Goal: Check status: Check status

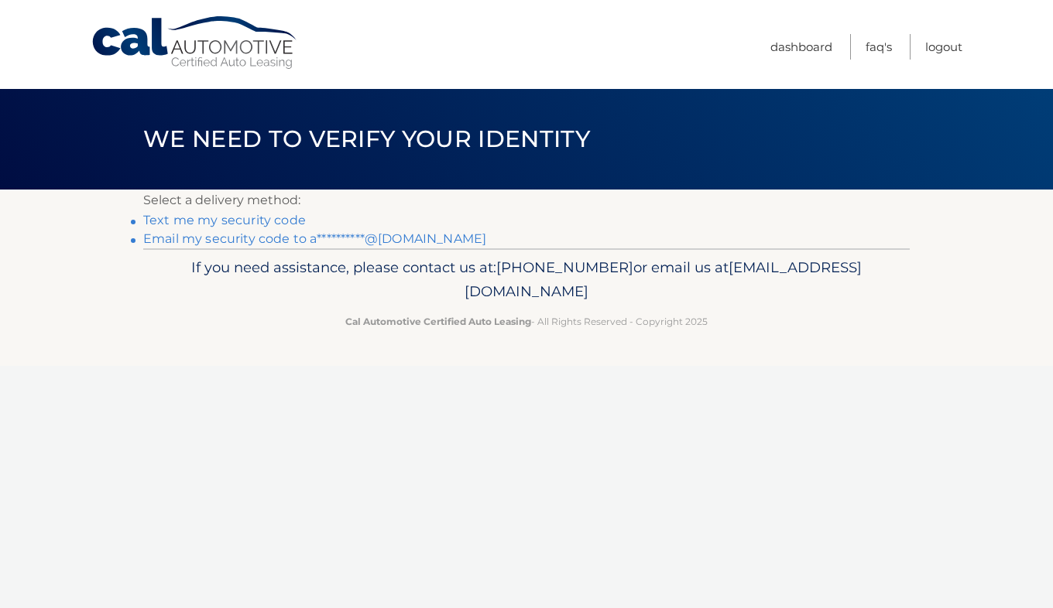
click at [376, 238] on link "**********" at bounding box center [314, 238] width 343 height 15
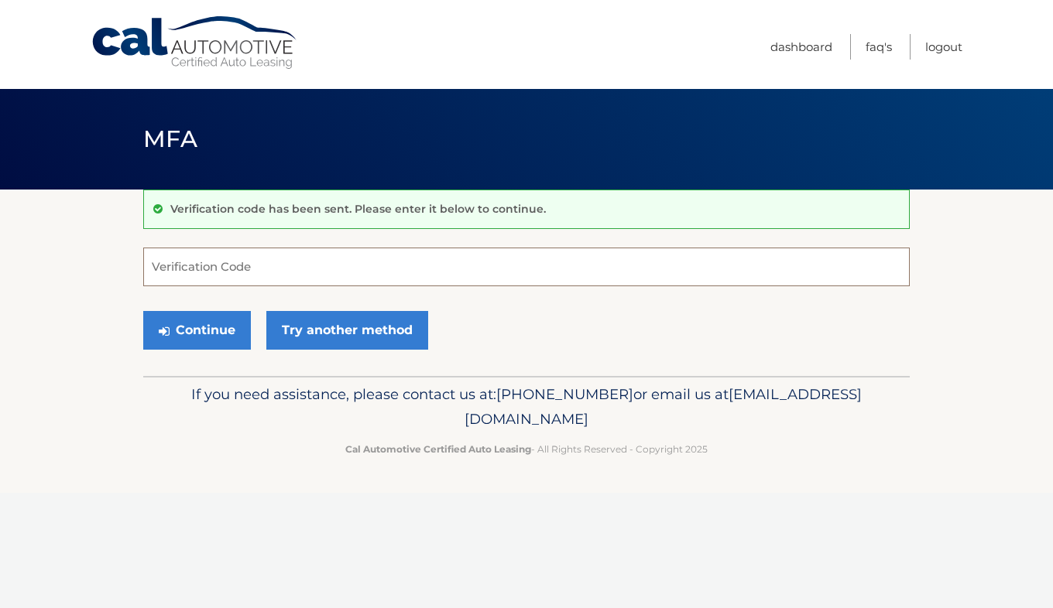
click at [252, 262] on input "Verification Code" at bounding box center [526, 267] width 766 height 39
paste input "691455"
type input "691455"
click at [185, 321] on button "Continue" at bounding box center [197, 330] width 108 height 39
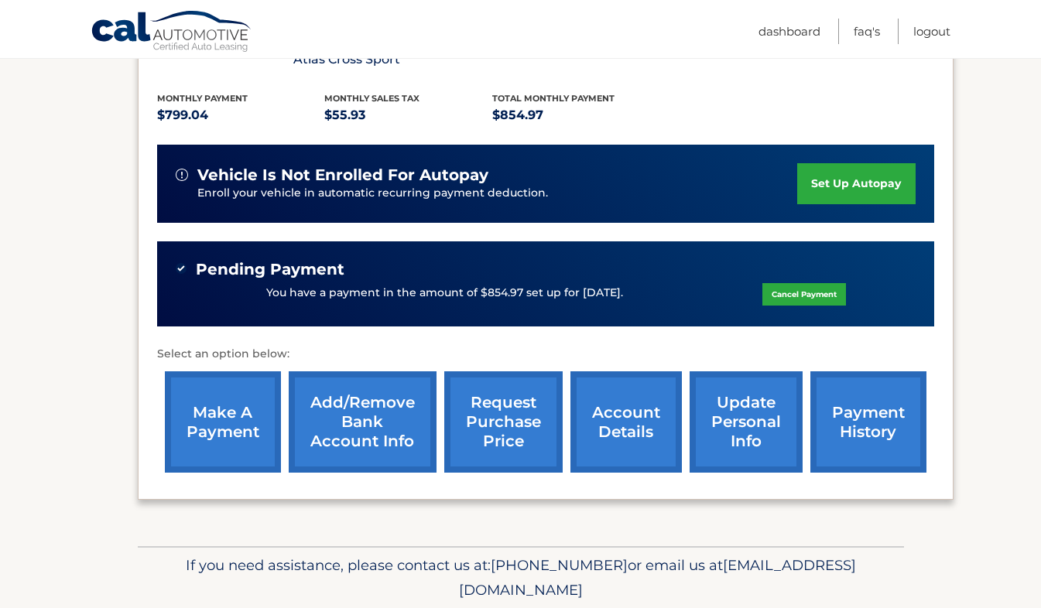
scroll to position [380, 0]
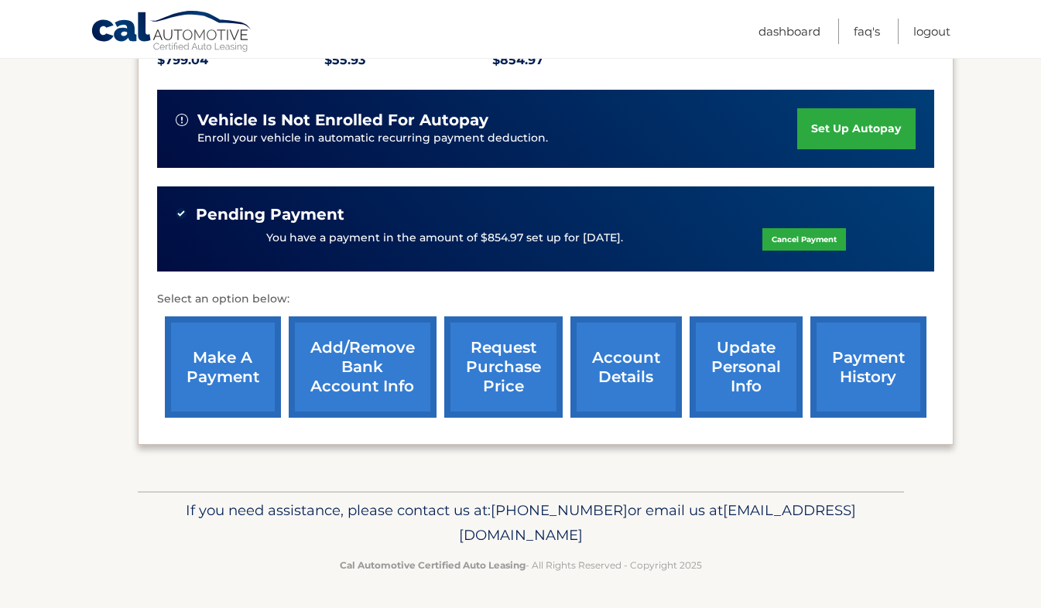
click at [605, 365] on link "account details" at bounding box center [625, 367] width 111 height 101
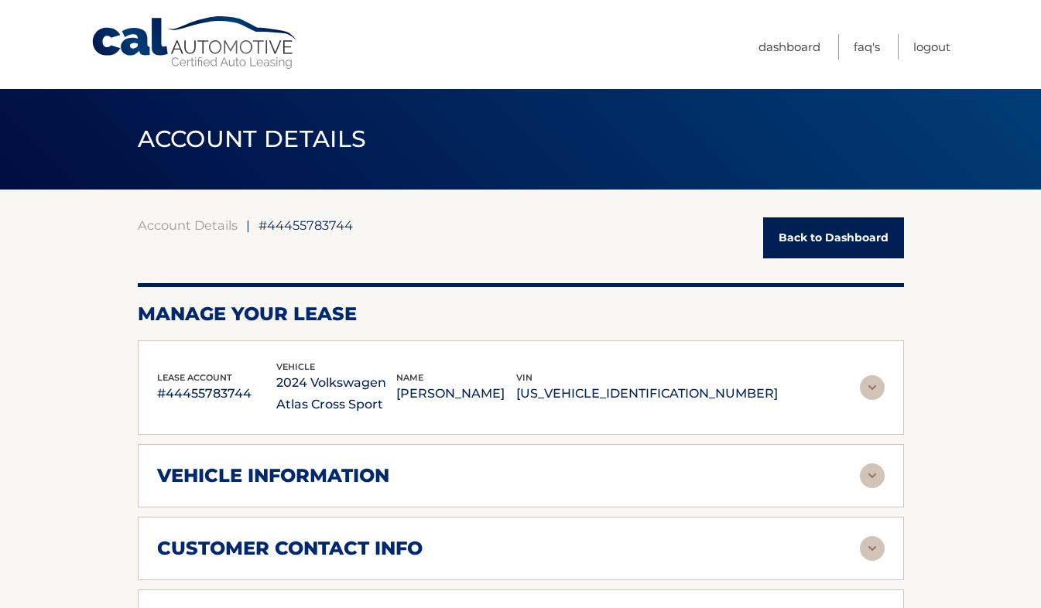
click at [856, 366] on div "lease account #44455783744 vehicle 2024 Volkswagen Atlas Cross Sport name [PERS…" at bounding box center [521, 388] width 728 height 57
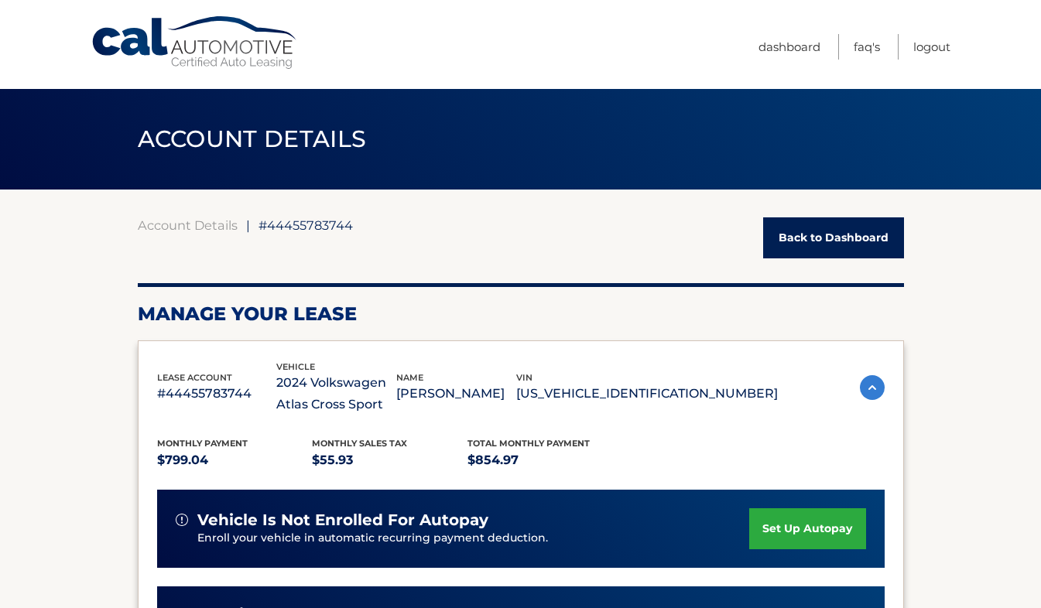
click at [856, 366] on div "lease account #44455783744 vehicle 2024 Volkswagen Atlas Cross Sport name ANDRE…" at bounding box center [521, 388] width 728 height 57
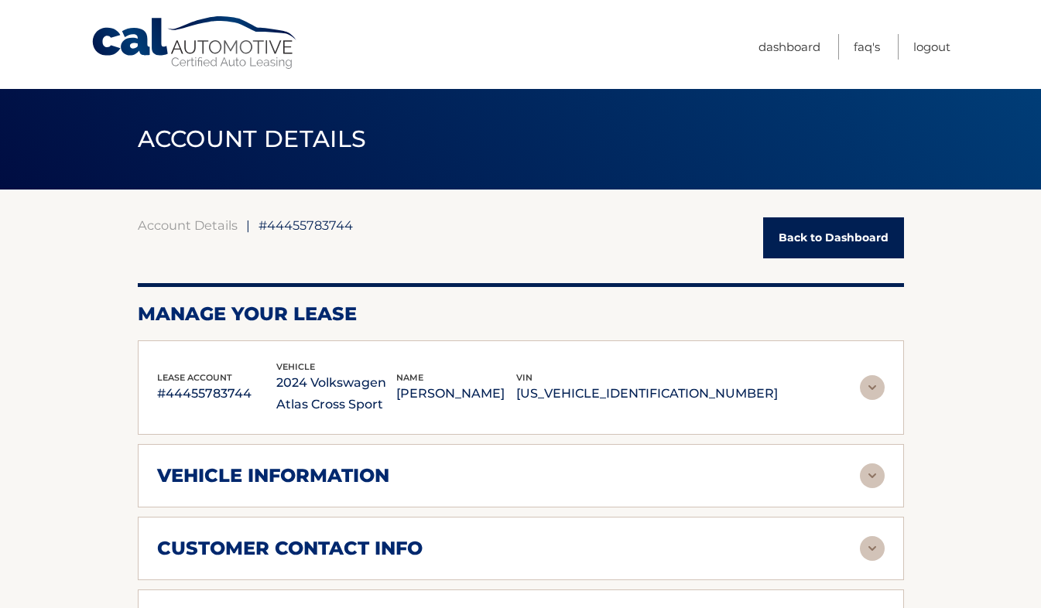
click at [836, 471] on div "vehicle information" at bounding box center [508, 475] width 703 height 23
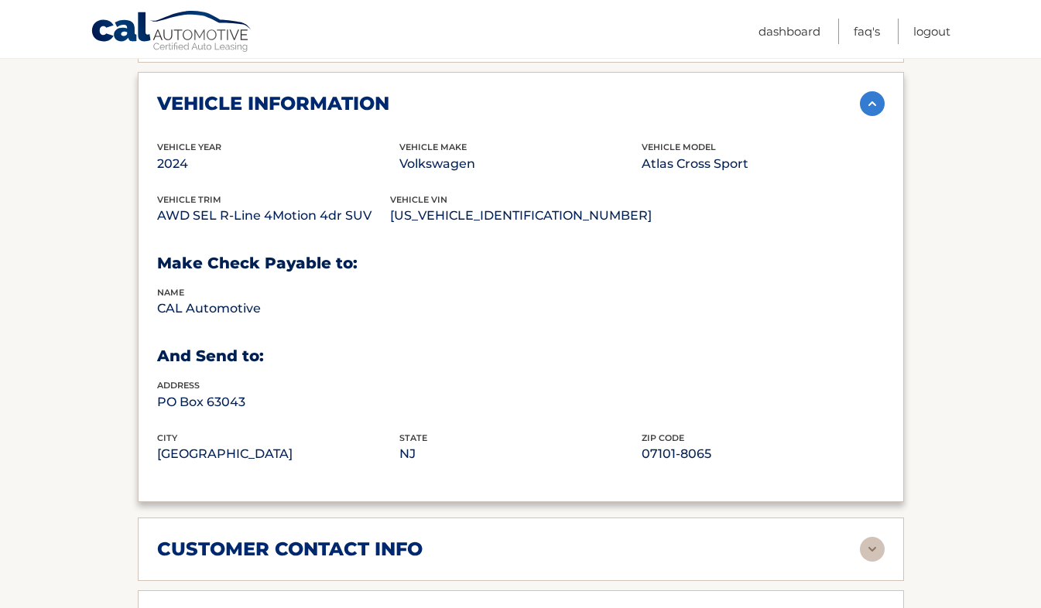
scroll to position [376, 0]
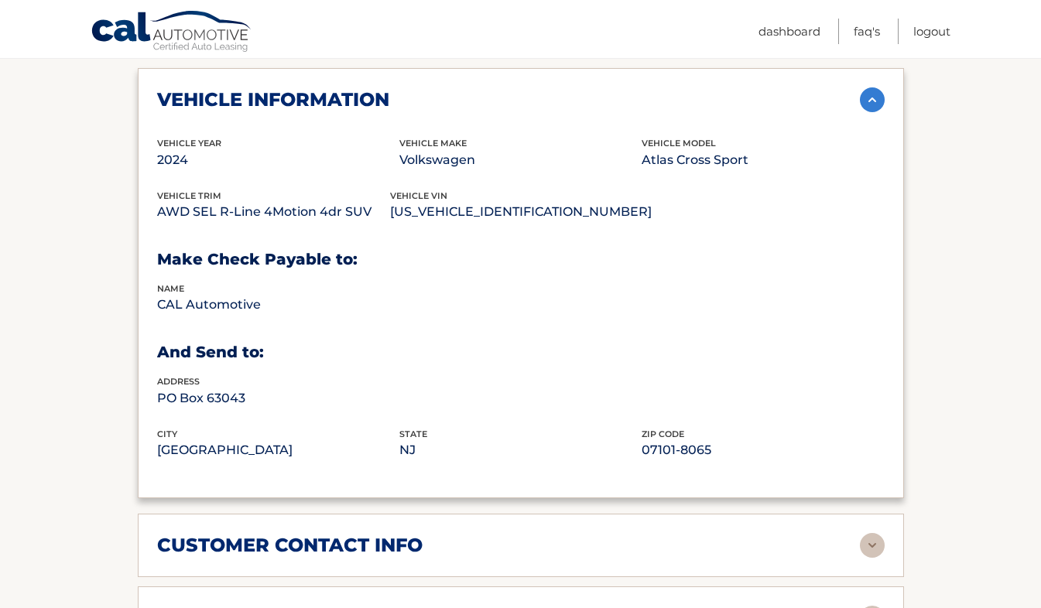
click at [784, 545] on div "customer contact info" at bounding box center [508, 545] width 703 height 23
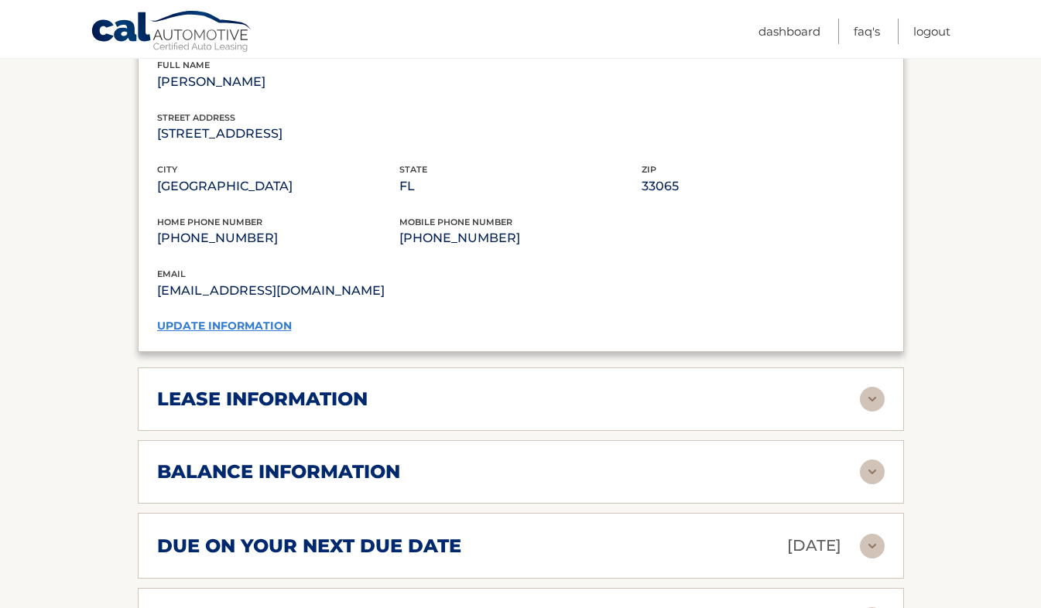
scroll to position [904, 0]
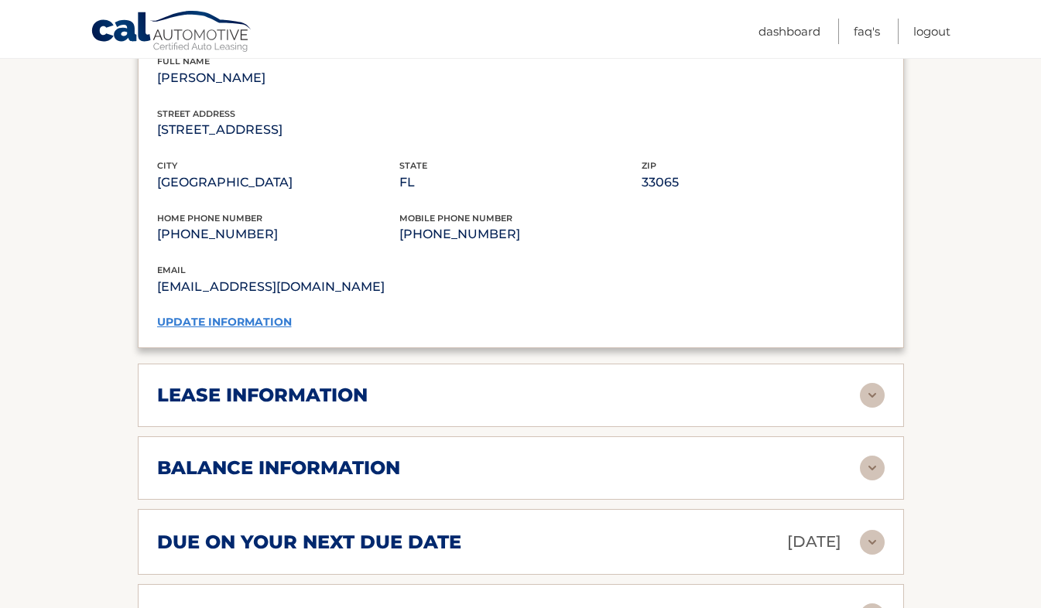
click at [762, 385] on div "lease information" at bounding box center [508, 395] width 703 height 23
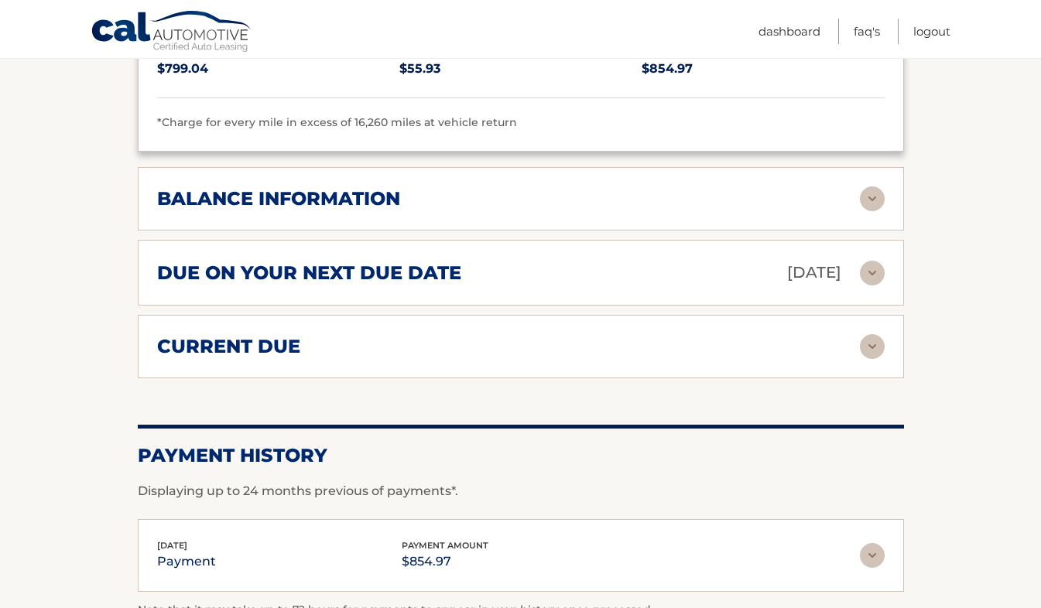
scroll to position [1462, 0]
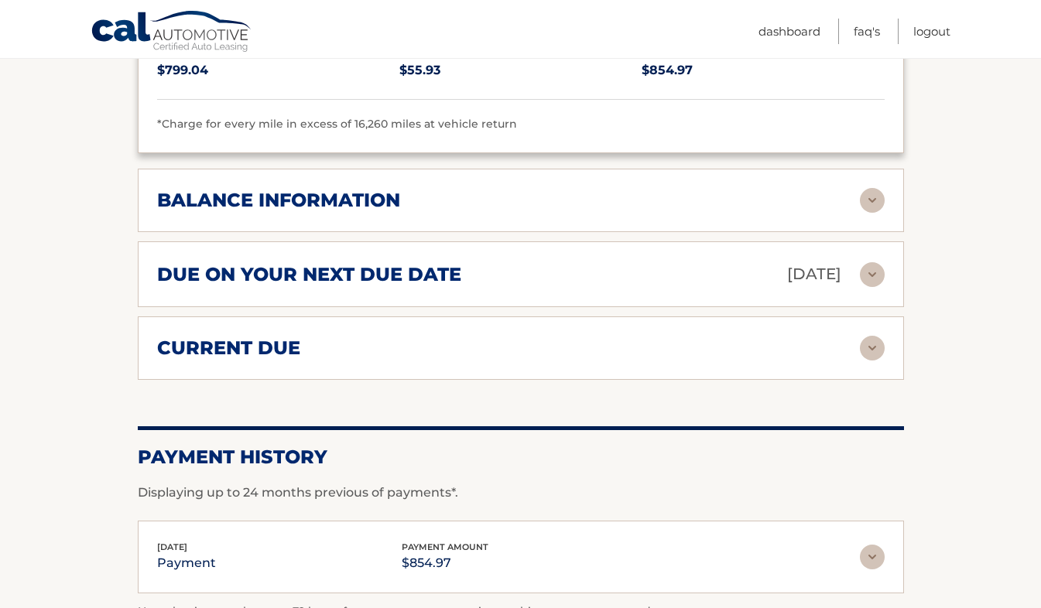
click at [686, 197] on div "balance information" at bounding box center [508, 200] width 703 height 23
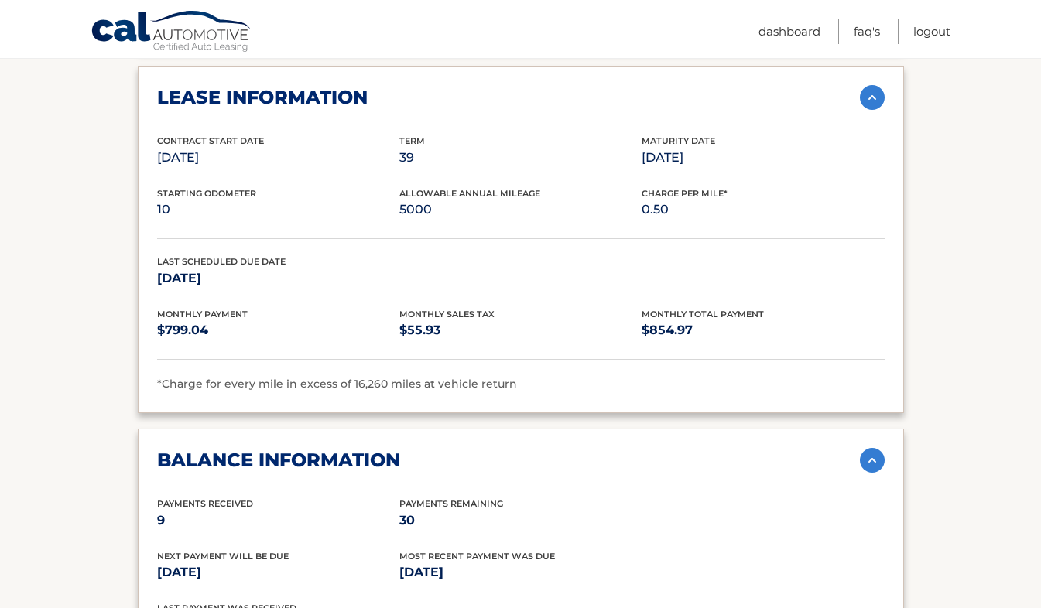
scroll to position [1195, 0]
